Goal: Transaction & Acquisition: Purchase product/service

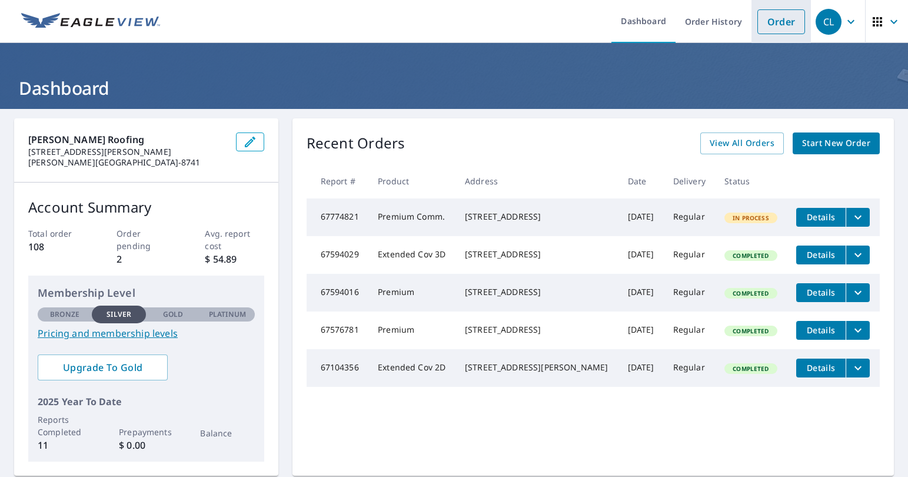
click at [784, 25] on link "Order" at bounding box center [781, 21] width 48 height 25
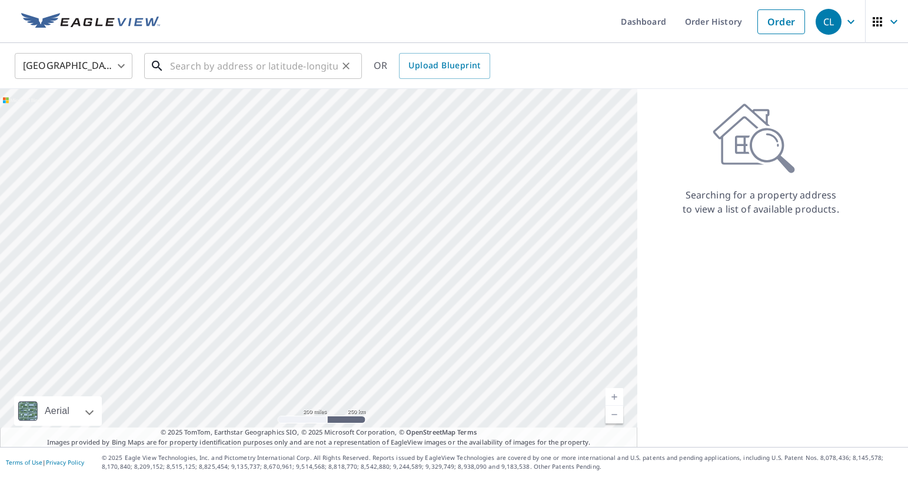
click at [290, 65] on input "text" at bounding box center [254, 65] width 168 height 33
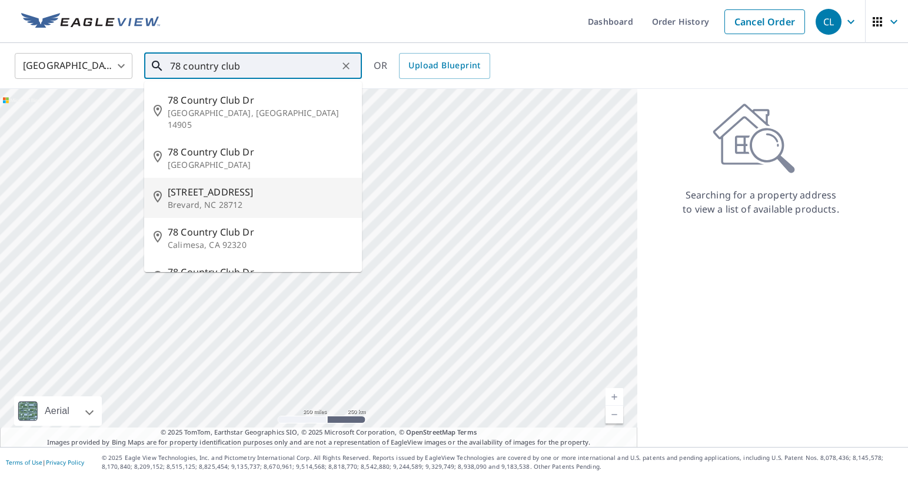
click at [225, 185] on span "[STREET_ADDRESS]" at bounding box center [260, 192] width 185 height 14
type input "[STREET_ADDRESS]"
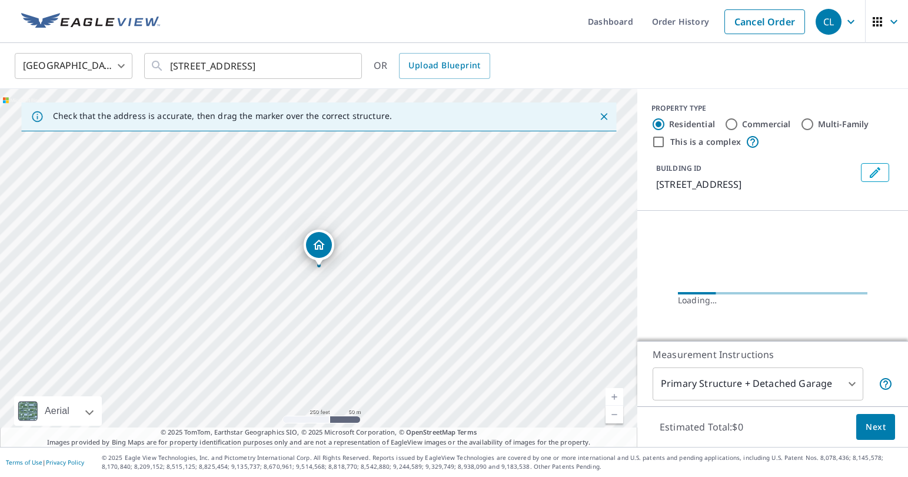
click at [614, 398] on link "Current Level 17, Zoom In" at bounding box center [615, 397] width 18 height 18
click at [614, 398] on link "Current Level 18, Zoom In" at bounding box center [615, 397] width 18 height 18
click at [614, 398] on link "Current Level 19, Zoom In" at bounding box center [615, 397] width 18 height 18
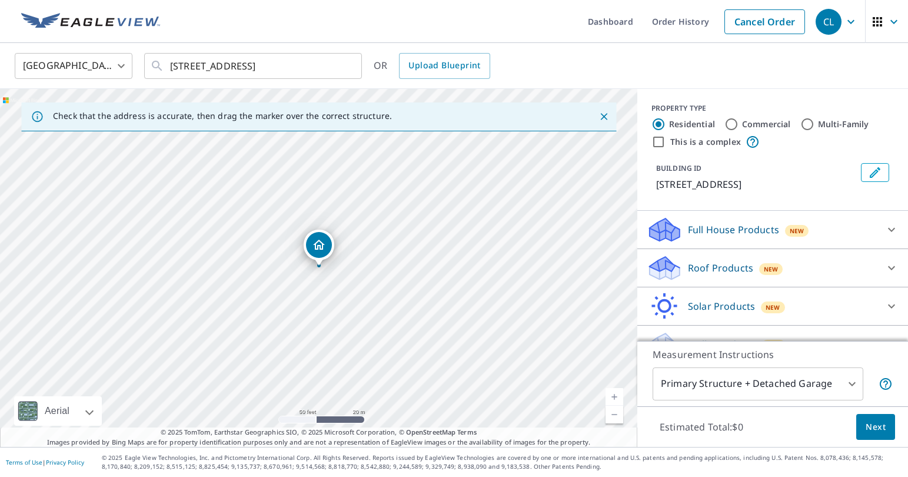
click at [894, 270] on icon at bounding box center [891, 268] width 14 height 14
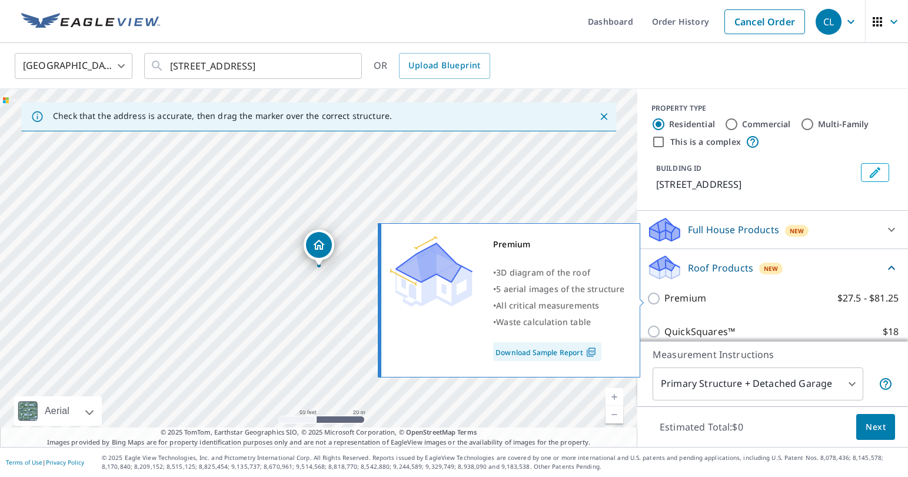
click at [653, 299] on input "Premium $27.5 - $81.25" at bounding box center [656, 298] width 18 height 14
checkbox input "true"
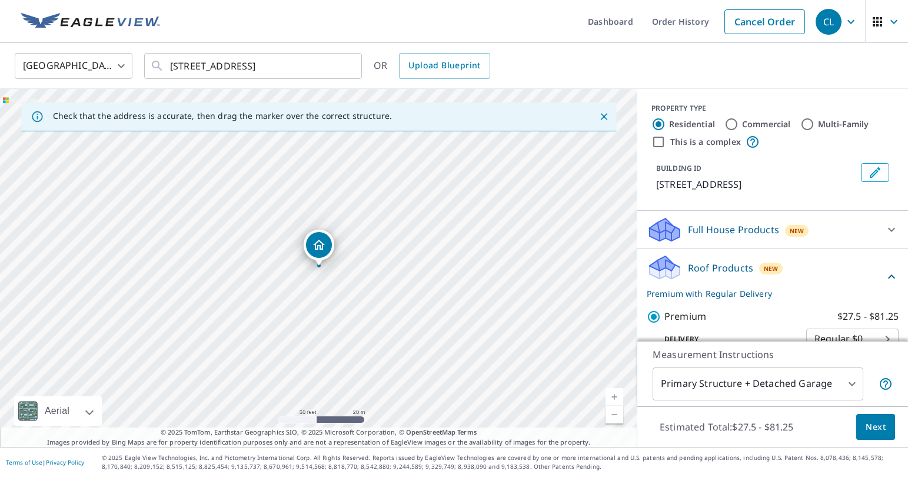
click at [883, 425] on span "Next" at bounding box center [876, 427] width 20 height 15
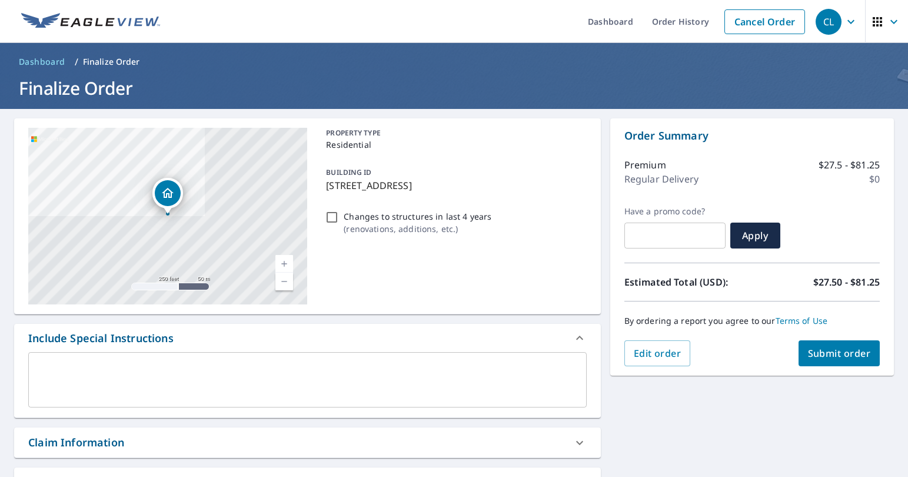
click at [282, 262] on link "Current Level 17, Zoom In" at bounding box center [284, 264] width 18 height 18
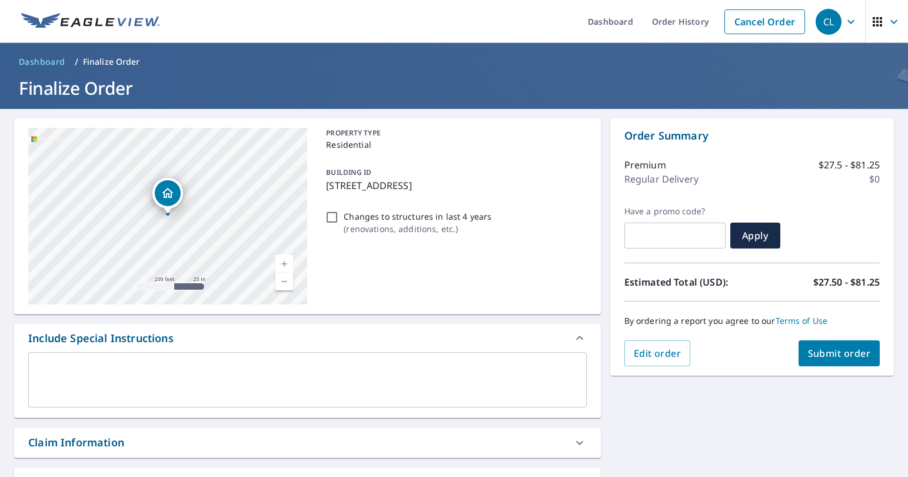
click at [282, 262] on link "Current Level 18, Zoom In" at bounding box center [284, 264] width 18 height 18
click at [282, 262] on link "Current Level 19, Zoom In" at bounding box center [284, 264] width 18 height 18
click at [851, 351] on span "Submit order" at bounding box center [839, 353] width 63 height 13
